Goal: Task Accomplishment & Management: Complete application form

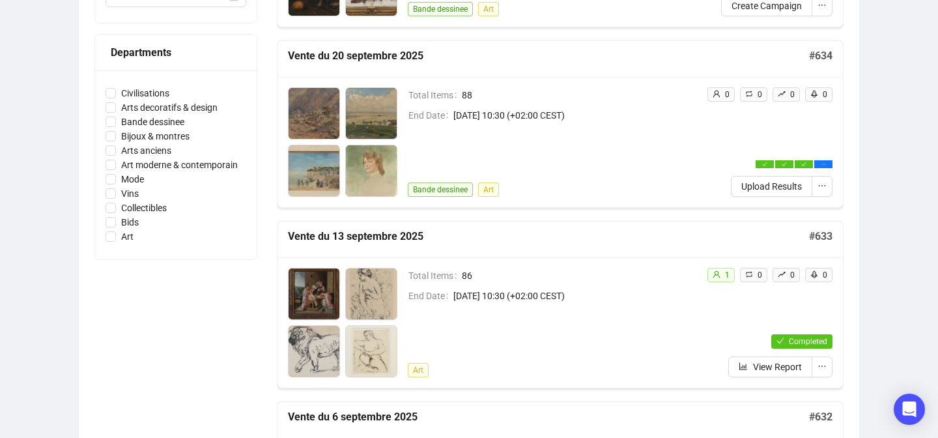
scroll to position [362, 0]
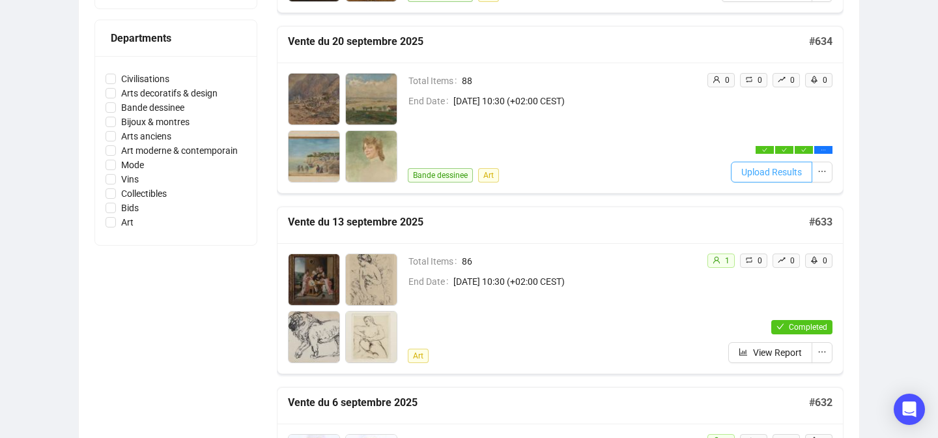
click at [743, 169] on span "Upload Results" at bounding box center [771, 172] width 61 height 14
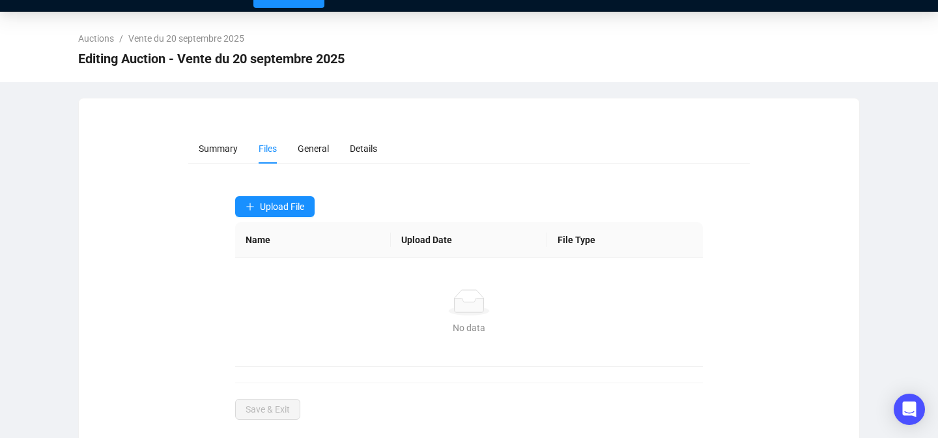
scroll to position [48, 0]
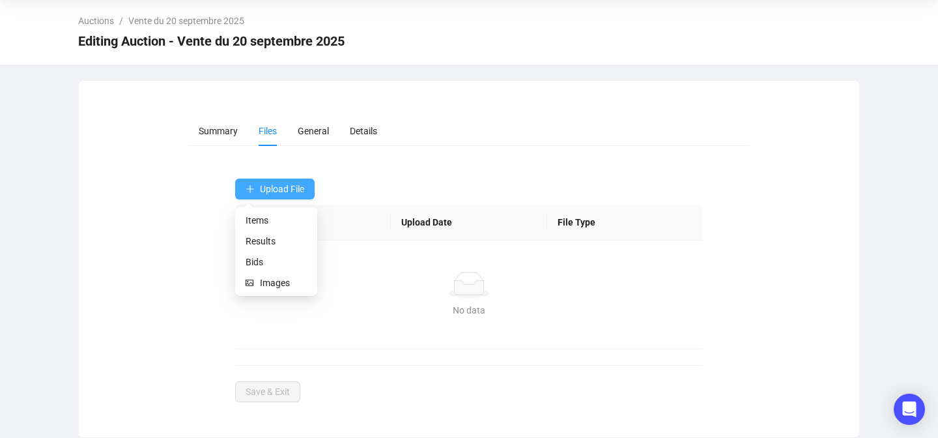
click at [248, 190] on icon "plus" at bounding box center [250, 188] width 9 height 9
click at [250, 240] on span "Results" at bounding box center [276, 241] width 61 height 14
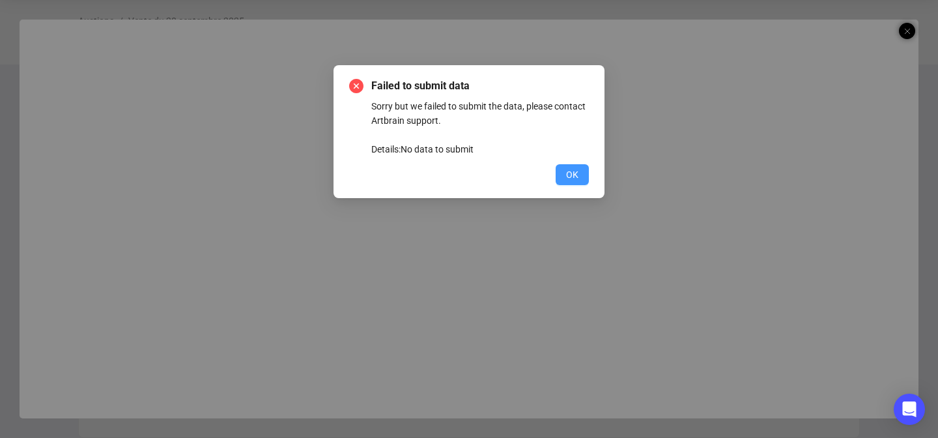
click at [573, 171] on span "OK" at bounding box center [572, 174] width 12 height 14
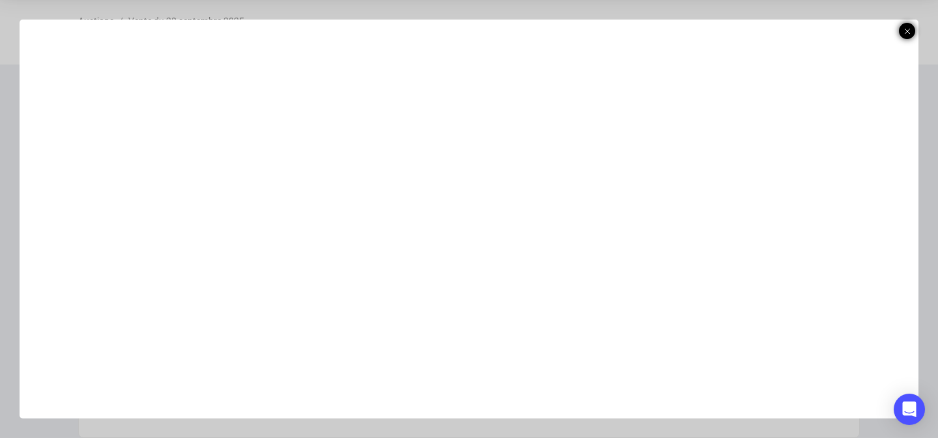
click at [905, 28] on icon at bounding box center [907, 31] width 7 height 16
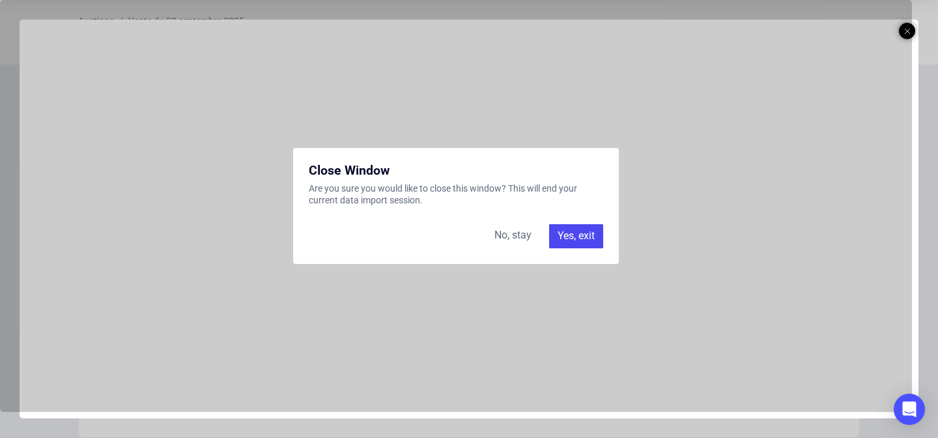
click at [579, 238] on div "Yes, exit" at bounding box center [576, 235] width 54 height 23
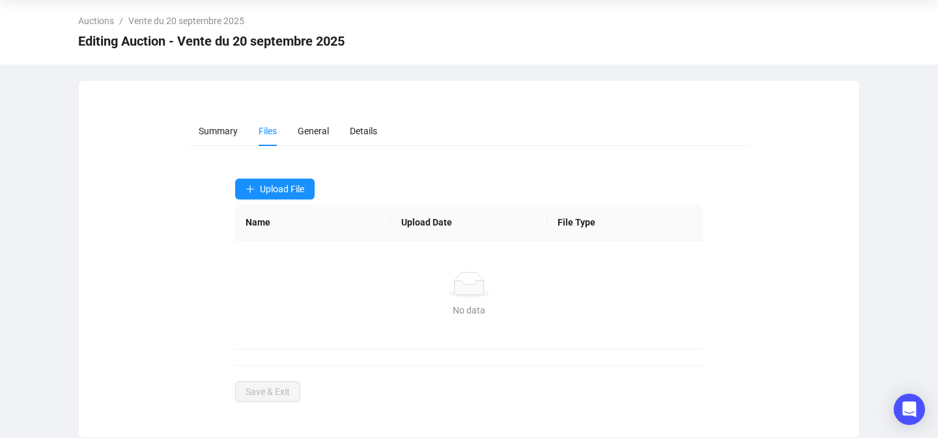
click at [263, 177] on form "Summary Files General Details Upload File Name Upload Date File Type No data No…" at bounding box center [469, 259] width 562 height 286
click at [257, 182] on button "Upload File" at bounding box center [274, 189] width 79 height 21
click at [251, 240] on span "Results" at bounding box center [276, 241] width 61 height 14
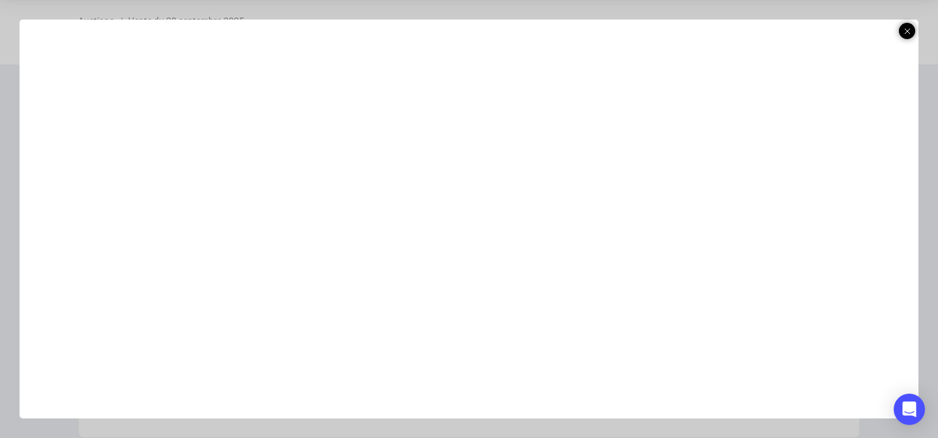
scroll to position [39, 0]
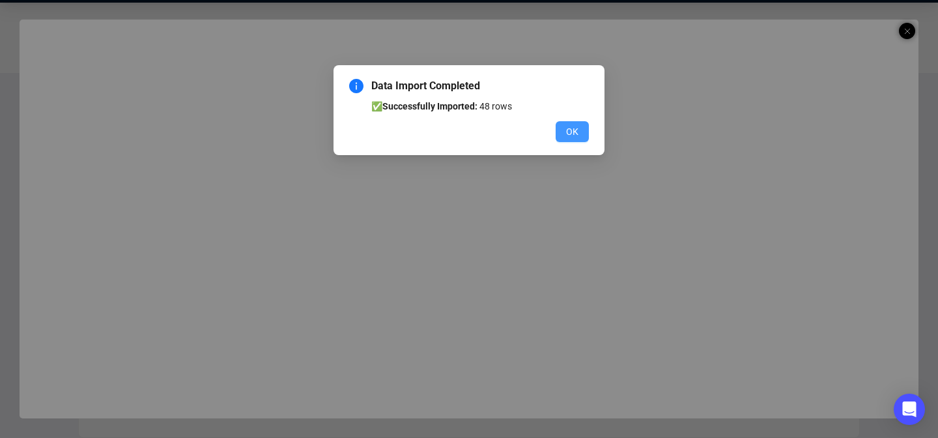
click at [569, 132] on span "OK" at bounding box center [572, 131] width 12 height 14
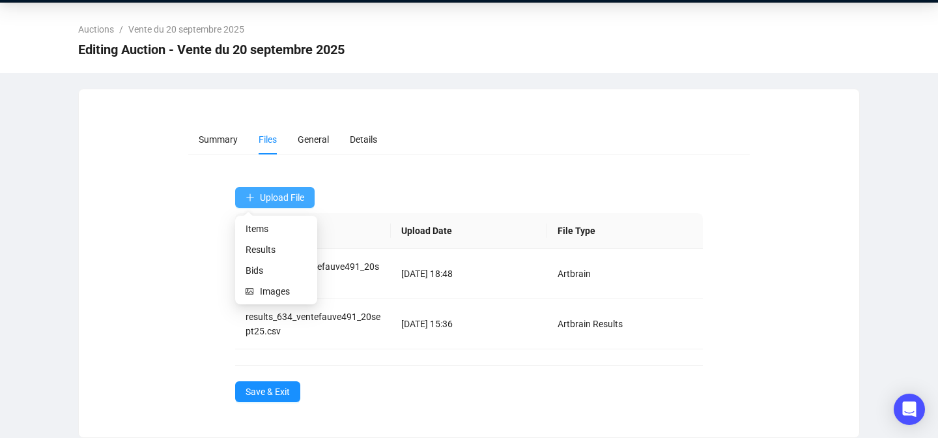
click at [289, 194] on span "Upload File" at bounding box center [282, 197] width 44 height 10
click at [251, 268] on span "Bids" at bounding box center [276, 270] width 61 height 14
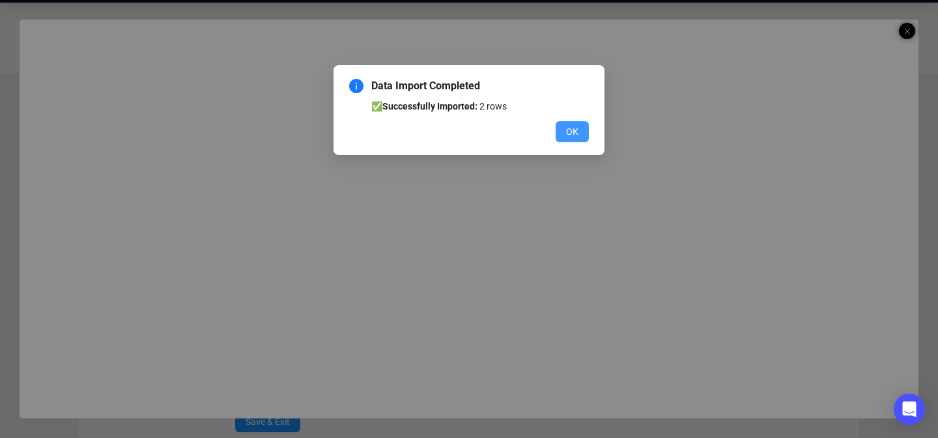
click at [579, 128] on button "OK" at bounding box center [572, 131] width 33 height 21
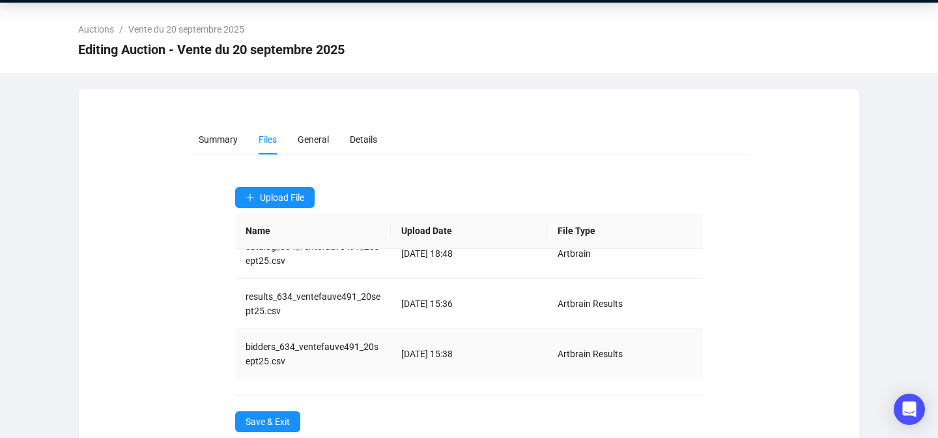
scroll to position [69, 0]
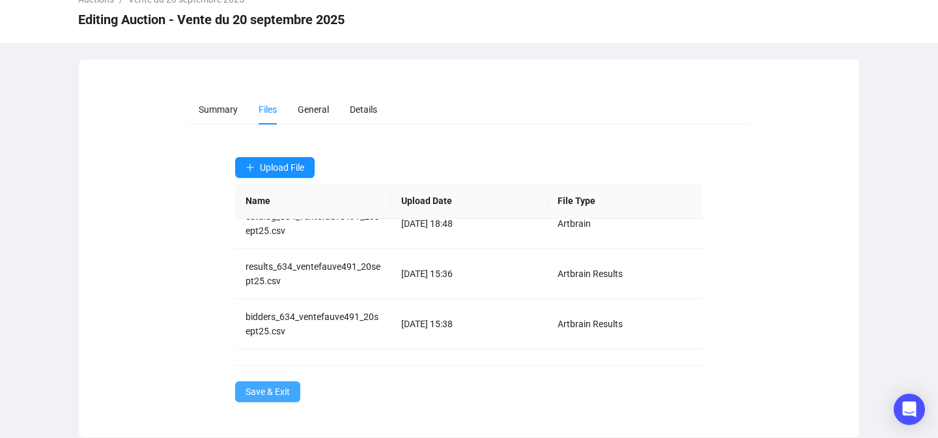
click at [255, 389] on span "Save & Exit" at bounding box center [268, 391] width 44 height 14
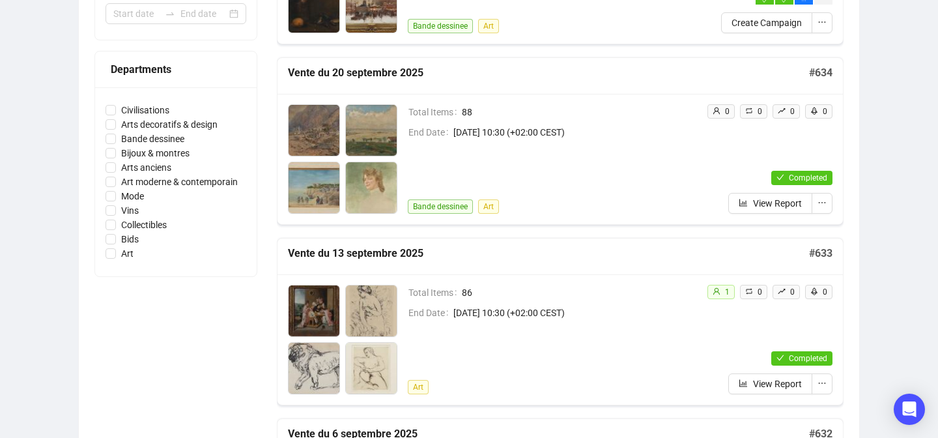
scroll to position [335, 0]
